Goal: Transaction & Acquisition: Purchase product/service

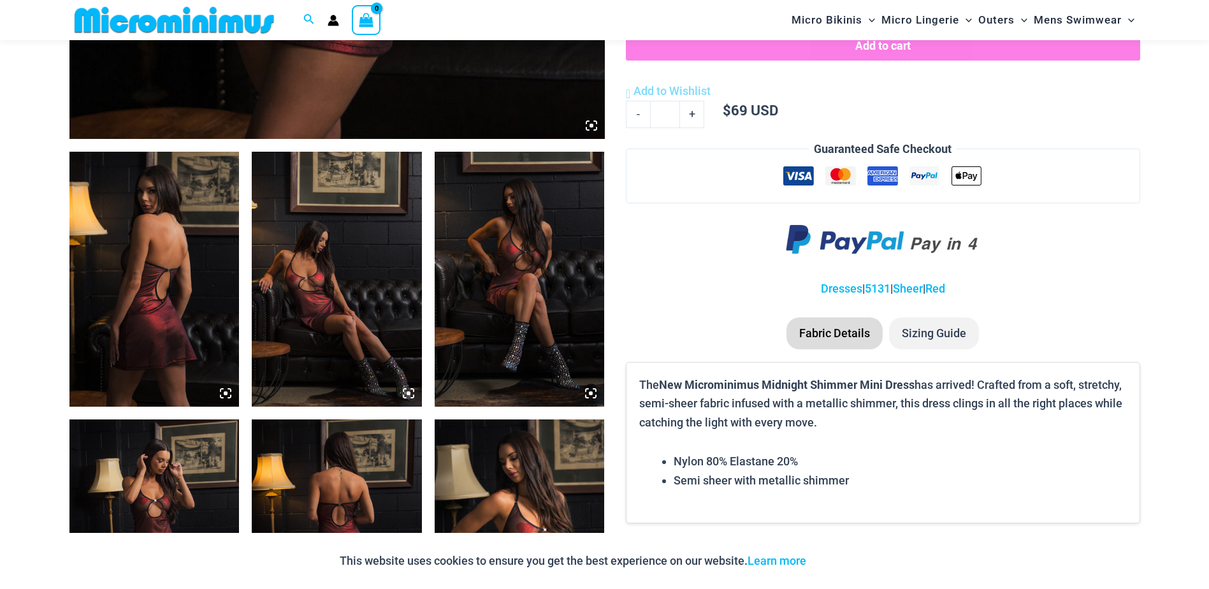
scroll to position [818, 0]
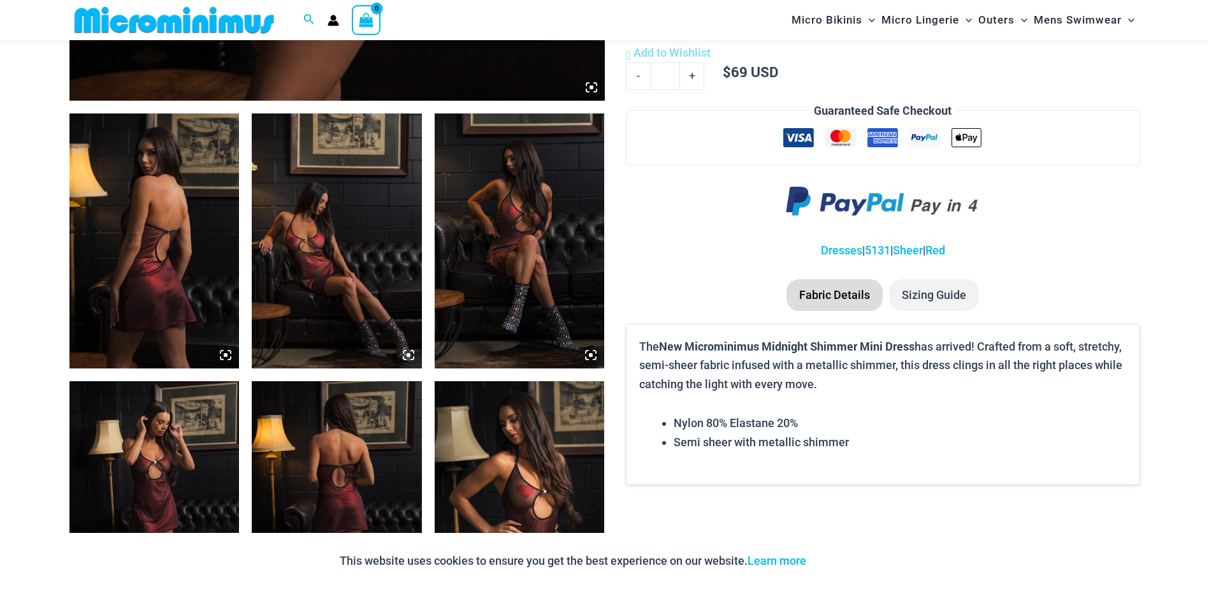
click at [166, 252] on img at bounding box center [154, 240] width 170 height 255
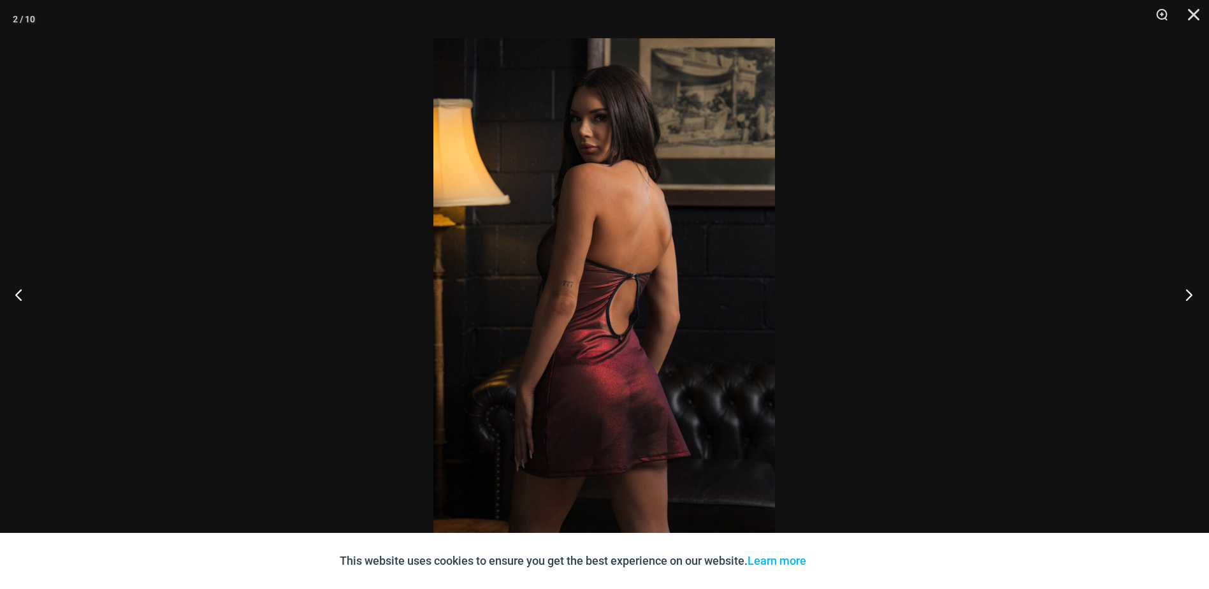
click at [1192, 295] on button "Next" at bounding box center [1185, 295] width 48 height 64
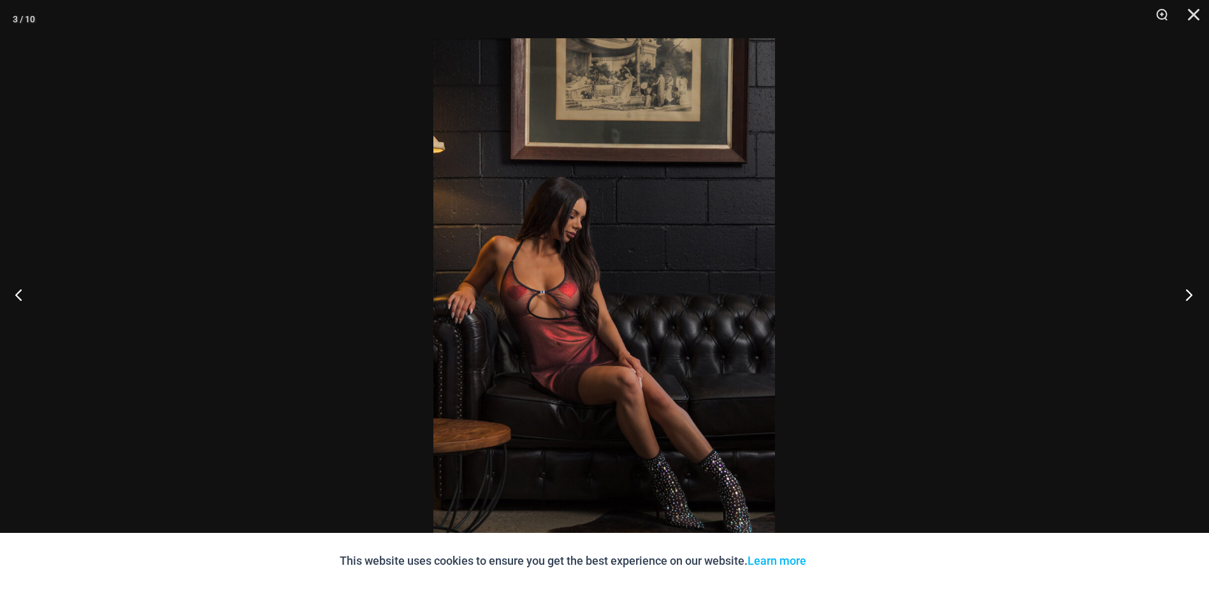
click at [1192, 295] on button "Next" at bounding box center [1185, 295] width 48 height 64
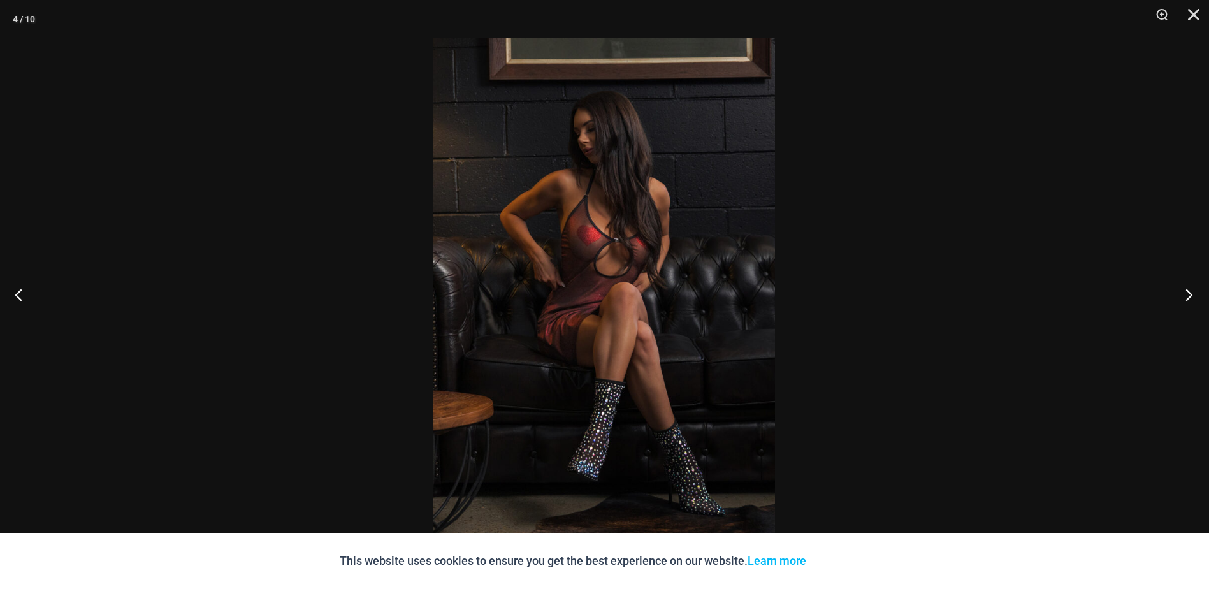
click at [1192, 295] on button "Next" at bounding box center [1185, 295] width 48 height 64
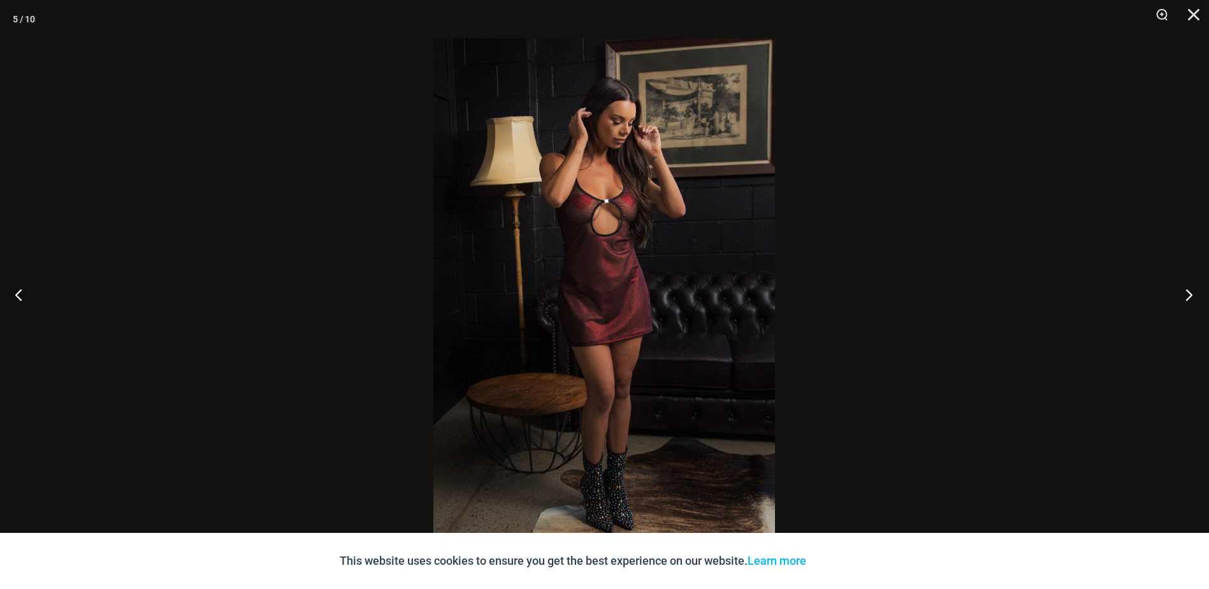
click at [1192, 295] on button "Next" at bounding box center [1185, 295] width 48 height 64
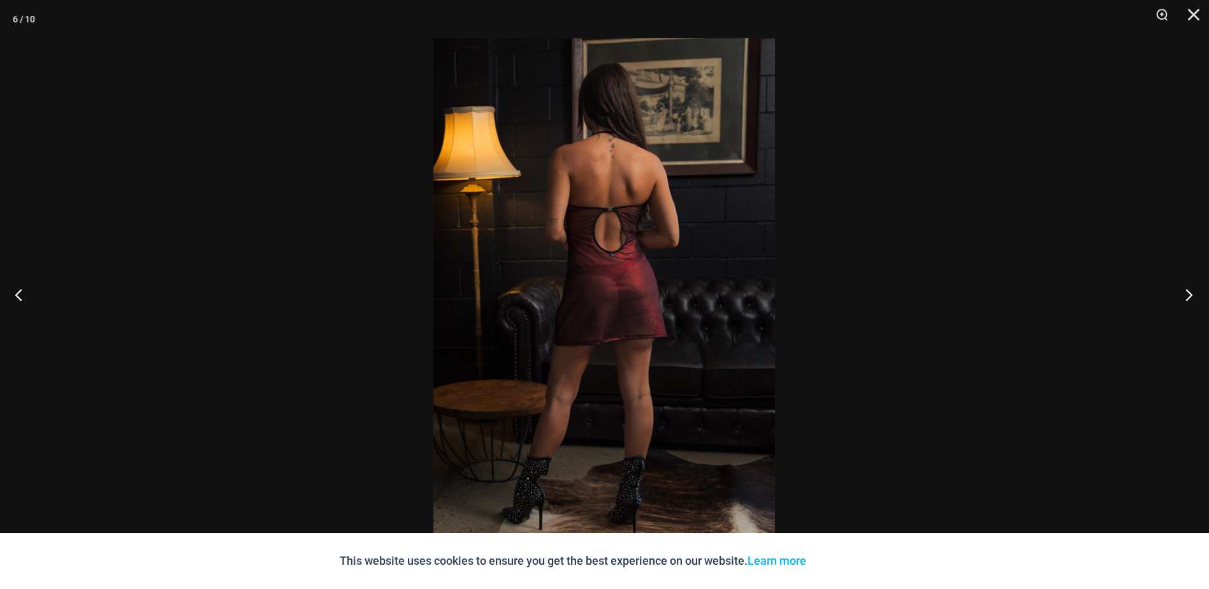
click at [1192, 295] on button "Next" at bounding box center [1185, 295] width 48 height 64
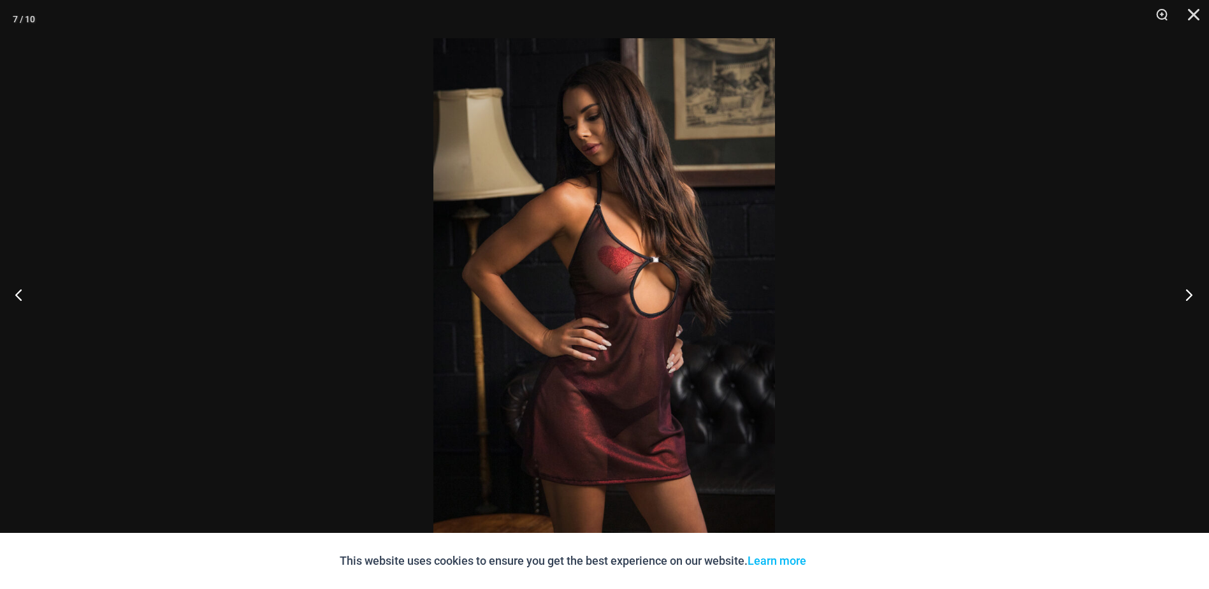
click at [1192, 295] on button "Next" at bounding box center [1185, 295] width 48 height 64
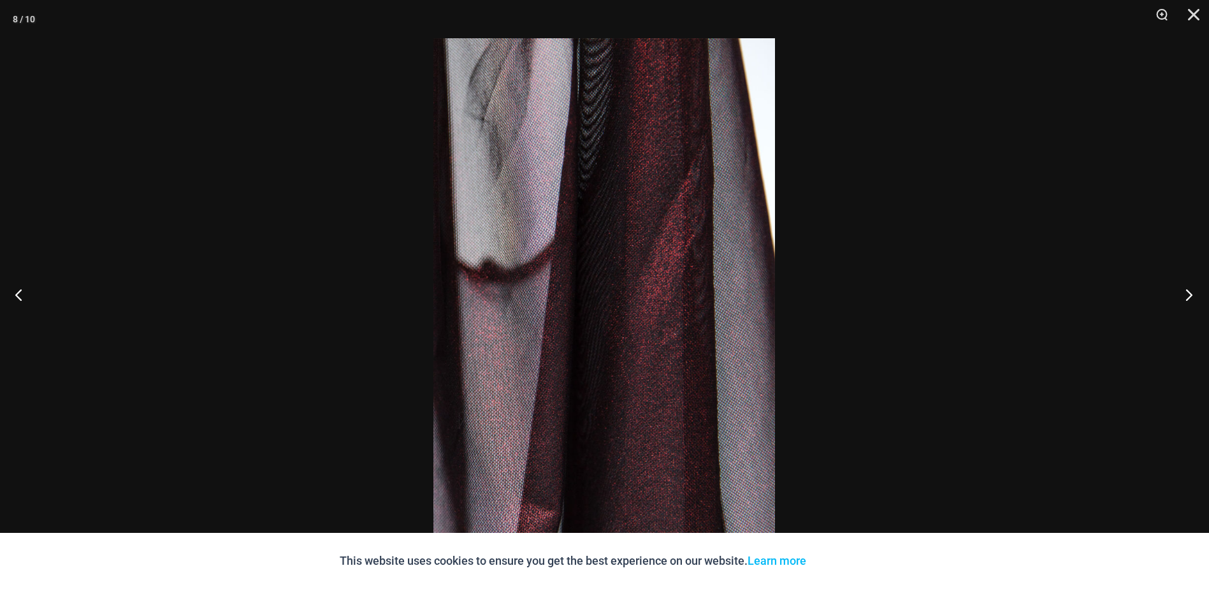
click at [1192, 295] on button "Next" at bounding box center [1185, 295] width 48 height 64
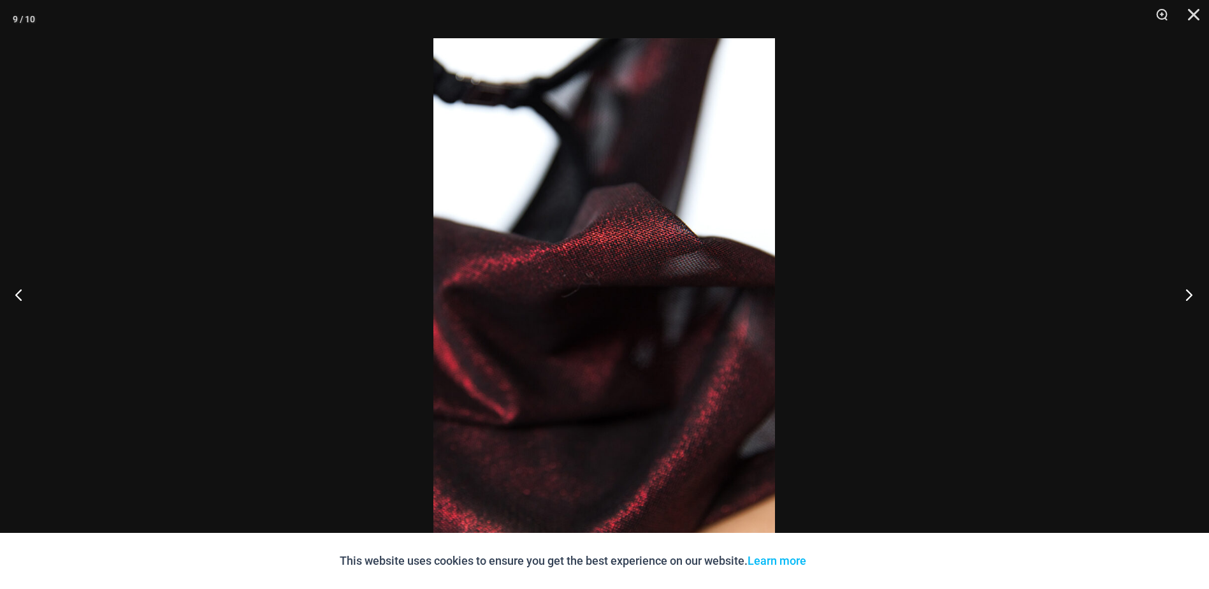
click at [1192, 295] on button "Next" at bounding box center [1185, 295] width 48 height 64
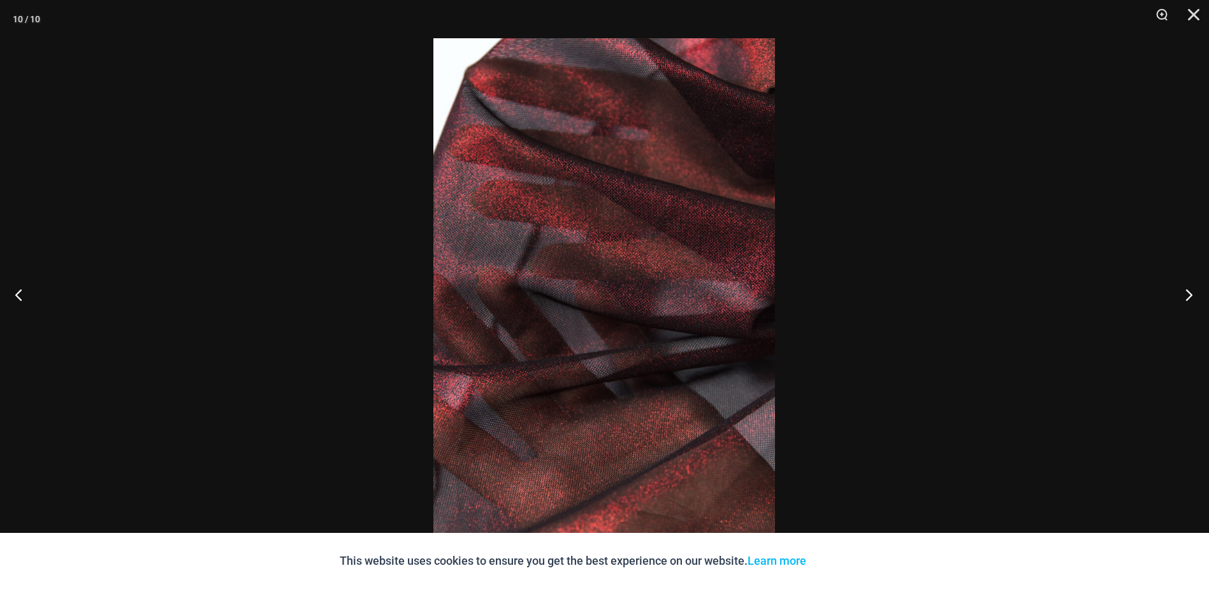
click at [1192, 295] on button "Next" at bounding box center [1185, 295] width 48 height 64
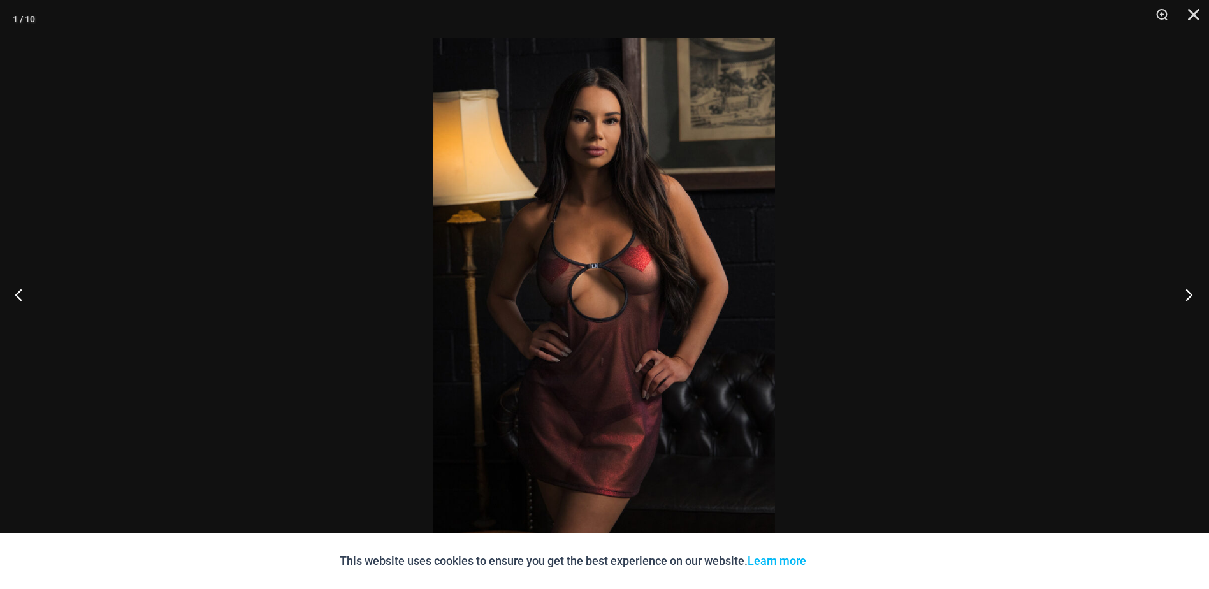
click at [1192, 295] on button "Next" at bounding box center [1185, 295] width 48 height 64
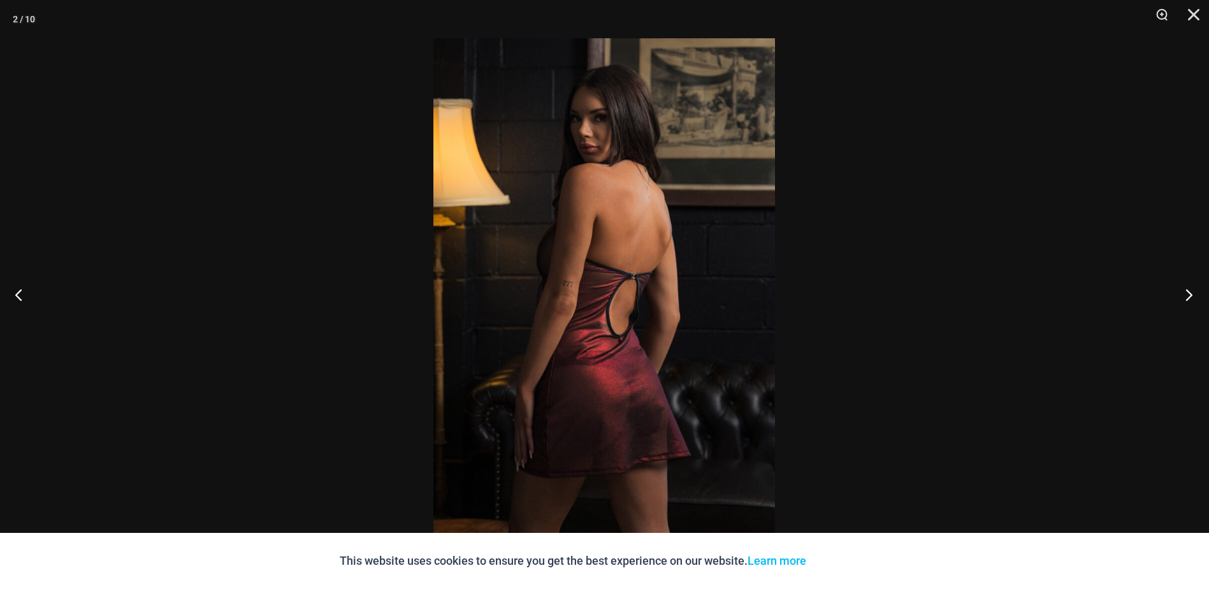
click at [1192, 295] on button "Next" at bounding box center [1185, 295] width 48 height 64
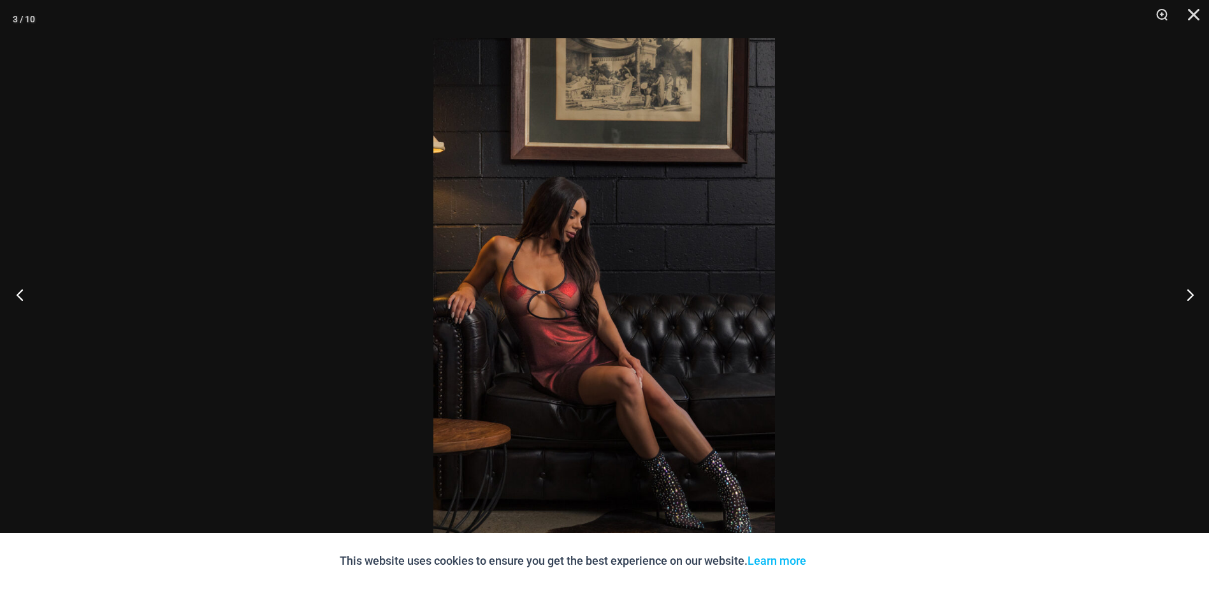
click at [20, 292] on button "Previous" at bounding box center [24, 295] width 48 height 64
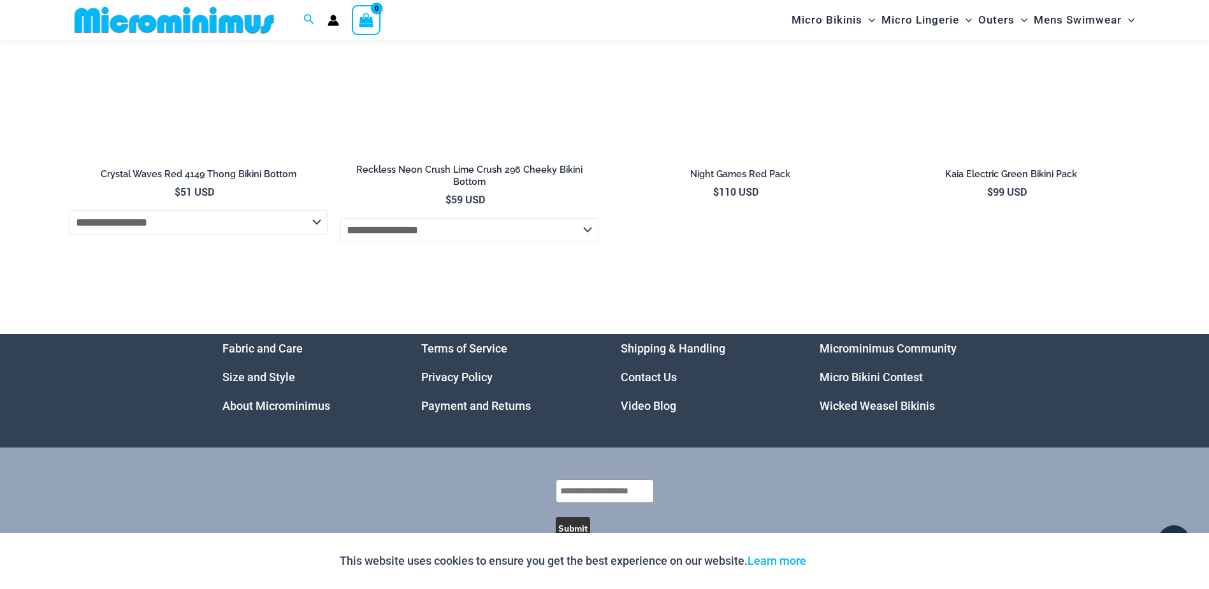
scroll to position [4292, 0]
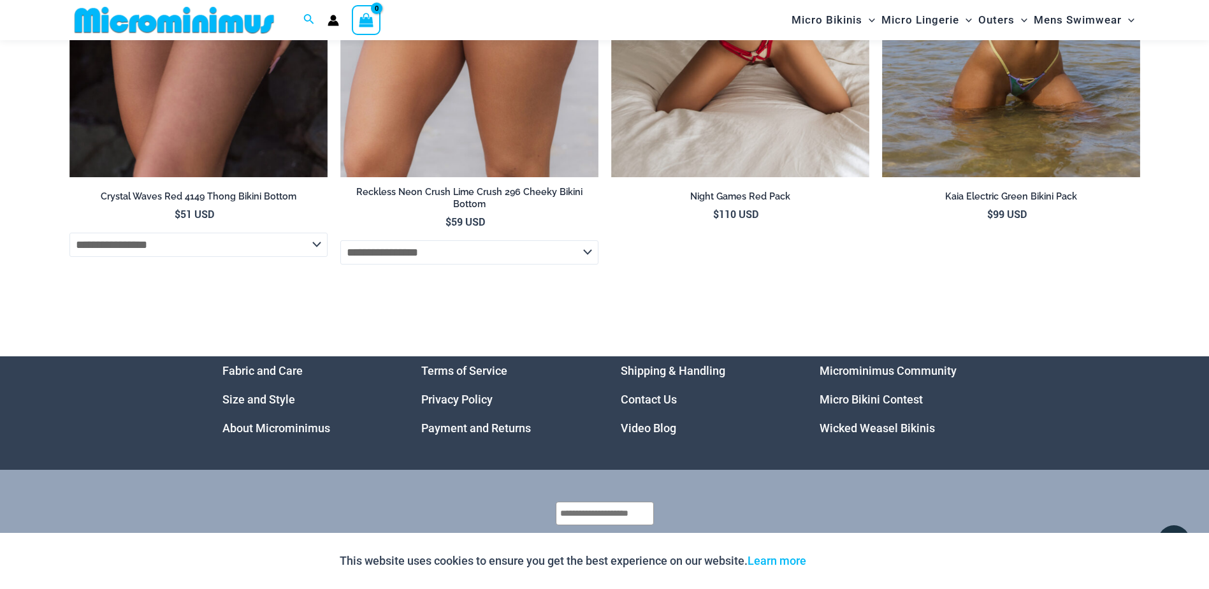
click at [882, 375] on link "Microminimus Community" at bounding box center [888, 370] width 137 height 13
